Goal: Find specific page/section

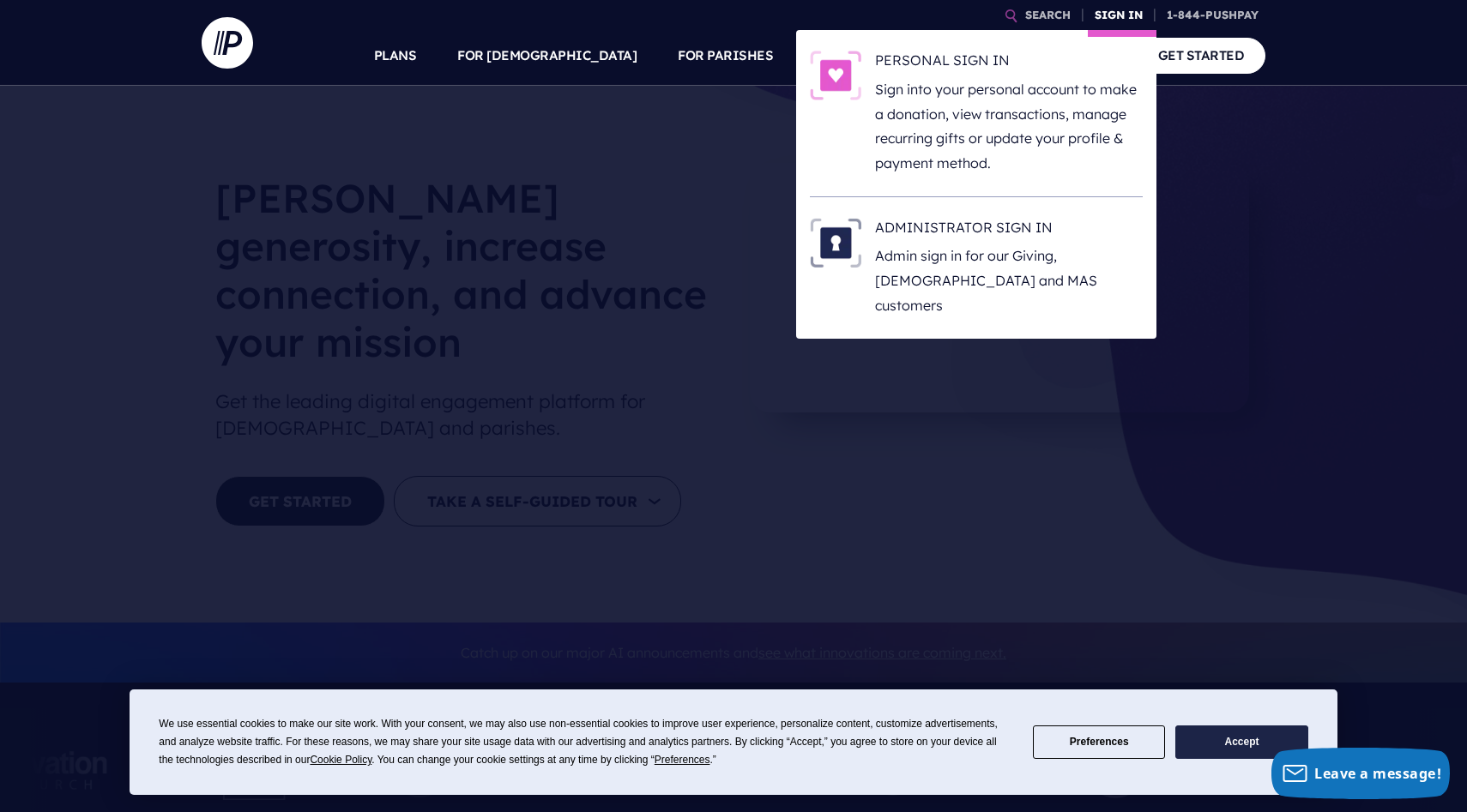
click at [1137, 7] on link "SIGN IN" at bounding box center [1119, 15] width 62 height 30
click at [986, 143] on p "Sign into your personal account to make a donation, view transactions, manage r…" at bounding box center [1008, 127] width 268 height 99
click at [1031, 231] on h6 "ADMINISTRATOR SIGN IN" at bounding box center [1008, 231] width 268 height 26
click at [980, 244] on p "Admin sign in for our Giving, [DEMOGRAPHIC_DATA] and MAS customers" at bounding box center [1008, 280] width 268 height 74
click at [1066, 276] on p "Admin sign in for our Giving, [DEMOGRAPHIC_DATA] and MAS customers" at bounding box center [1008, 280] width 268 height 74
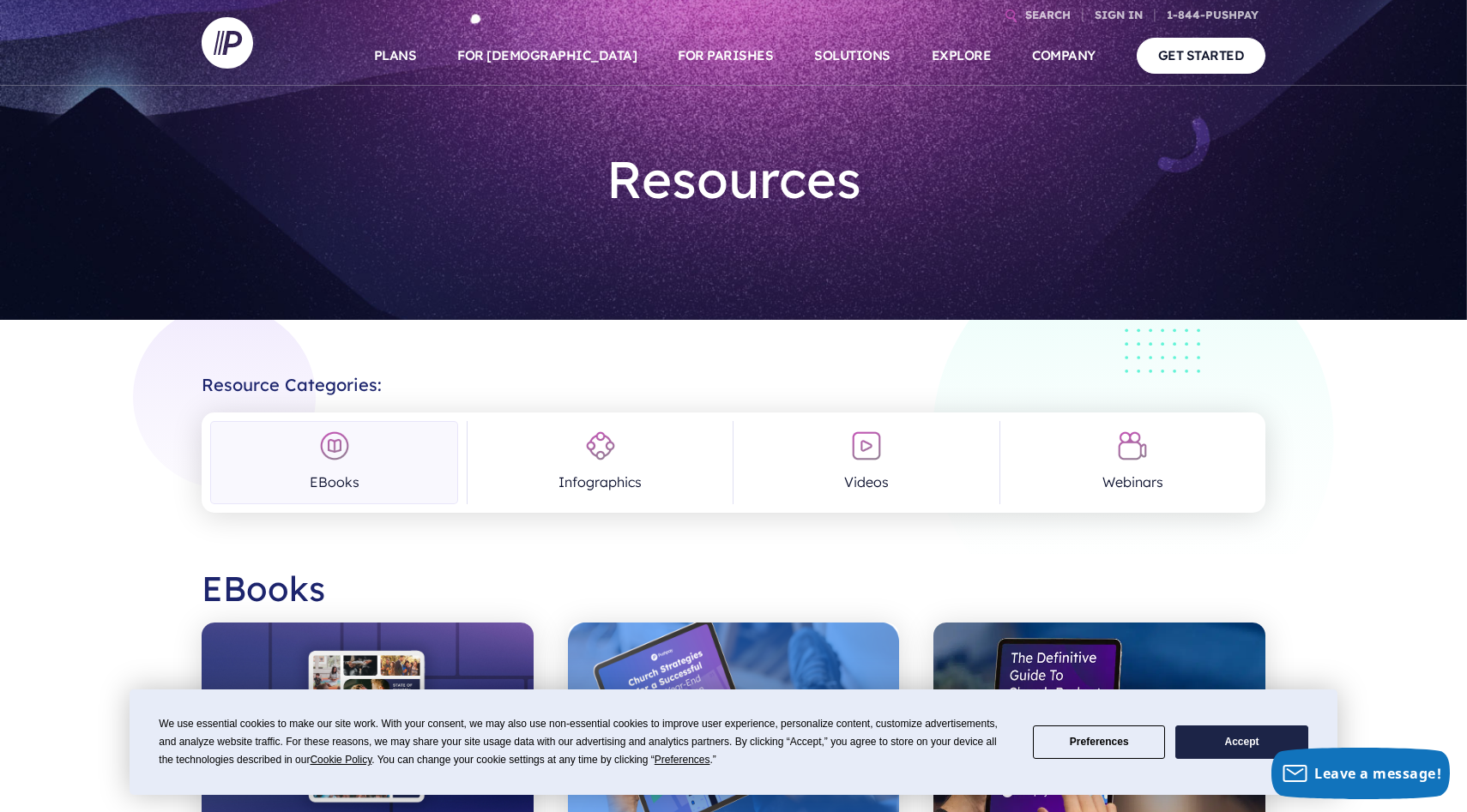
scroll to position [32, 0]
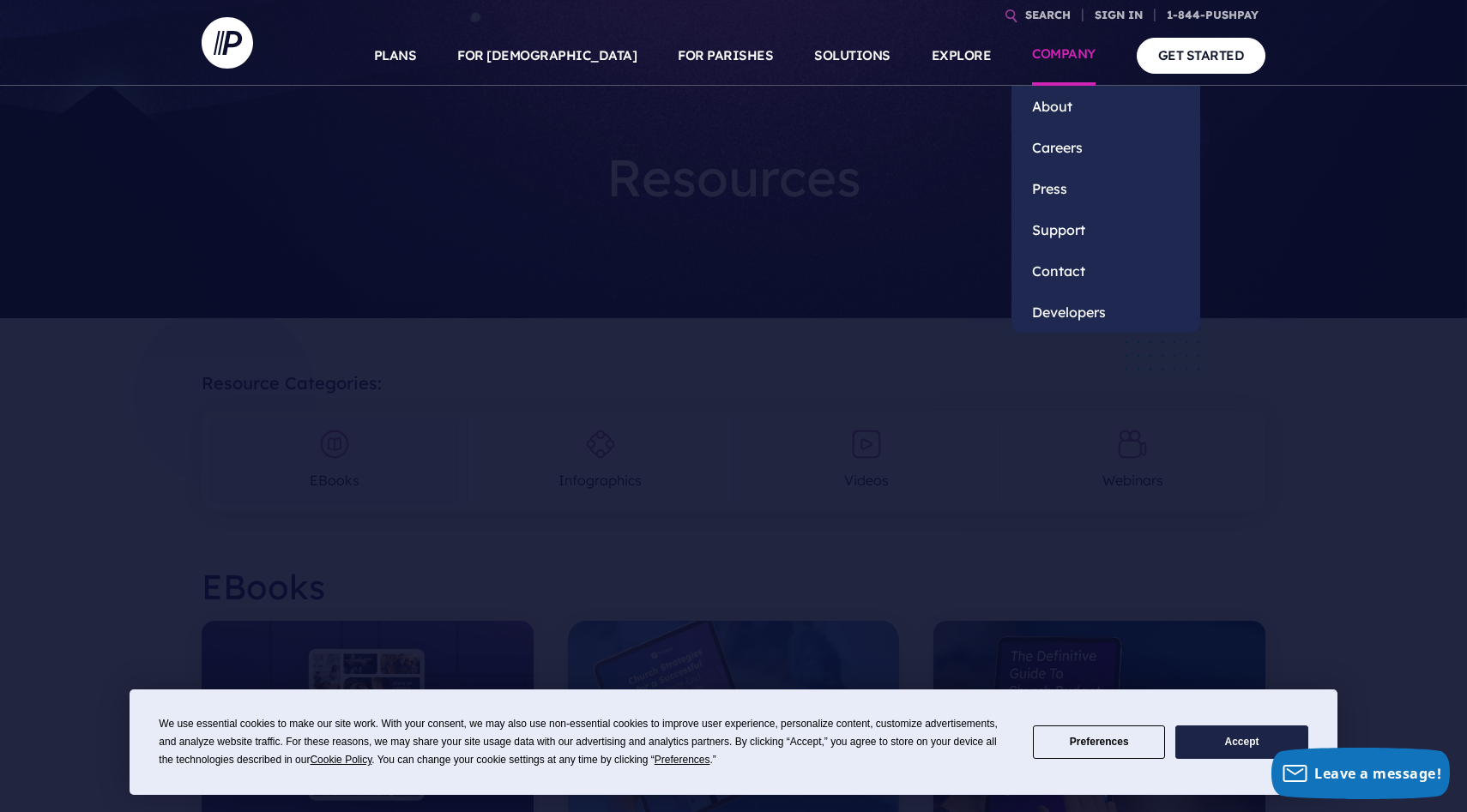
click at [1055, 57] on link "COMPANY" at bounding box center [1064, 56] width 64 height 60
